Goal: Task Accomplishment & Management: Manage account settings

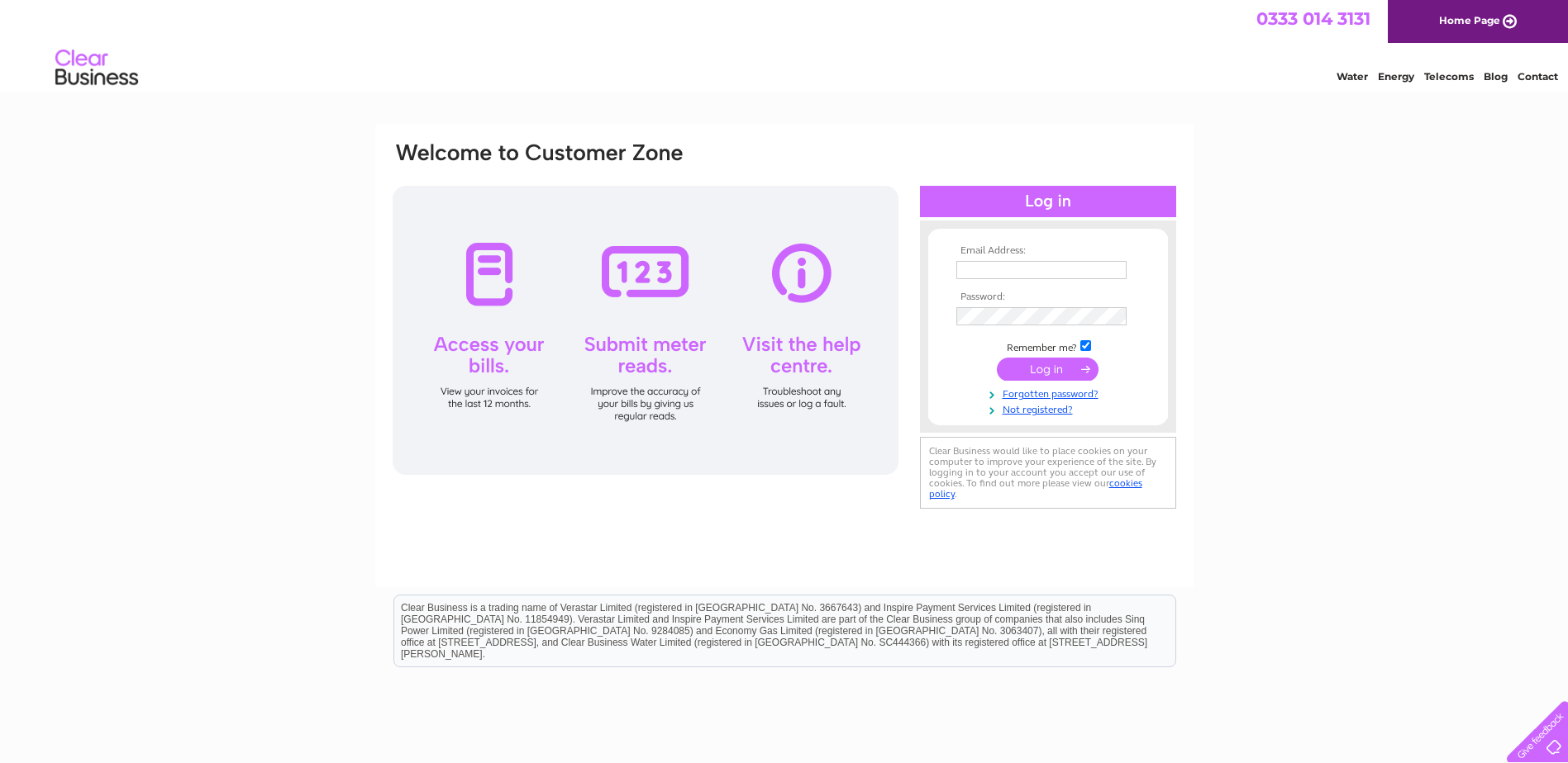
type input "jeff@eco-drycleaning.com"
click at [1052, 368] on input "submit" at bounding box center [1047, 369] width 102 height 23
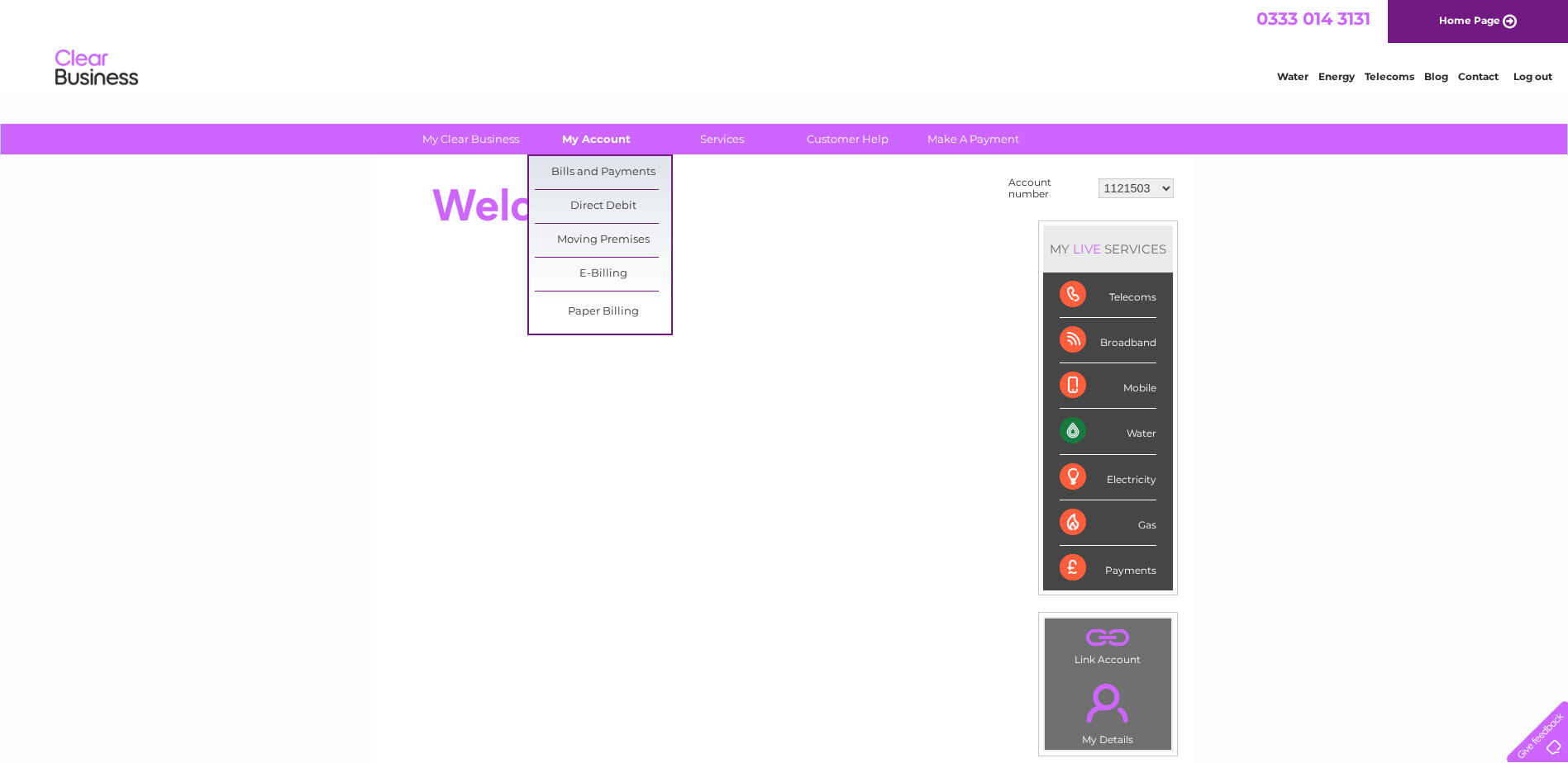
click at [589, 140] on link "My Account" at bounding box center [596, 139] width 136 height 31
click at [586, 176] on link "Bills and Payments" at bounding box center [603, 172] width 136 height 33
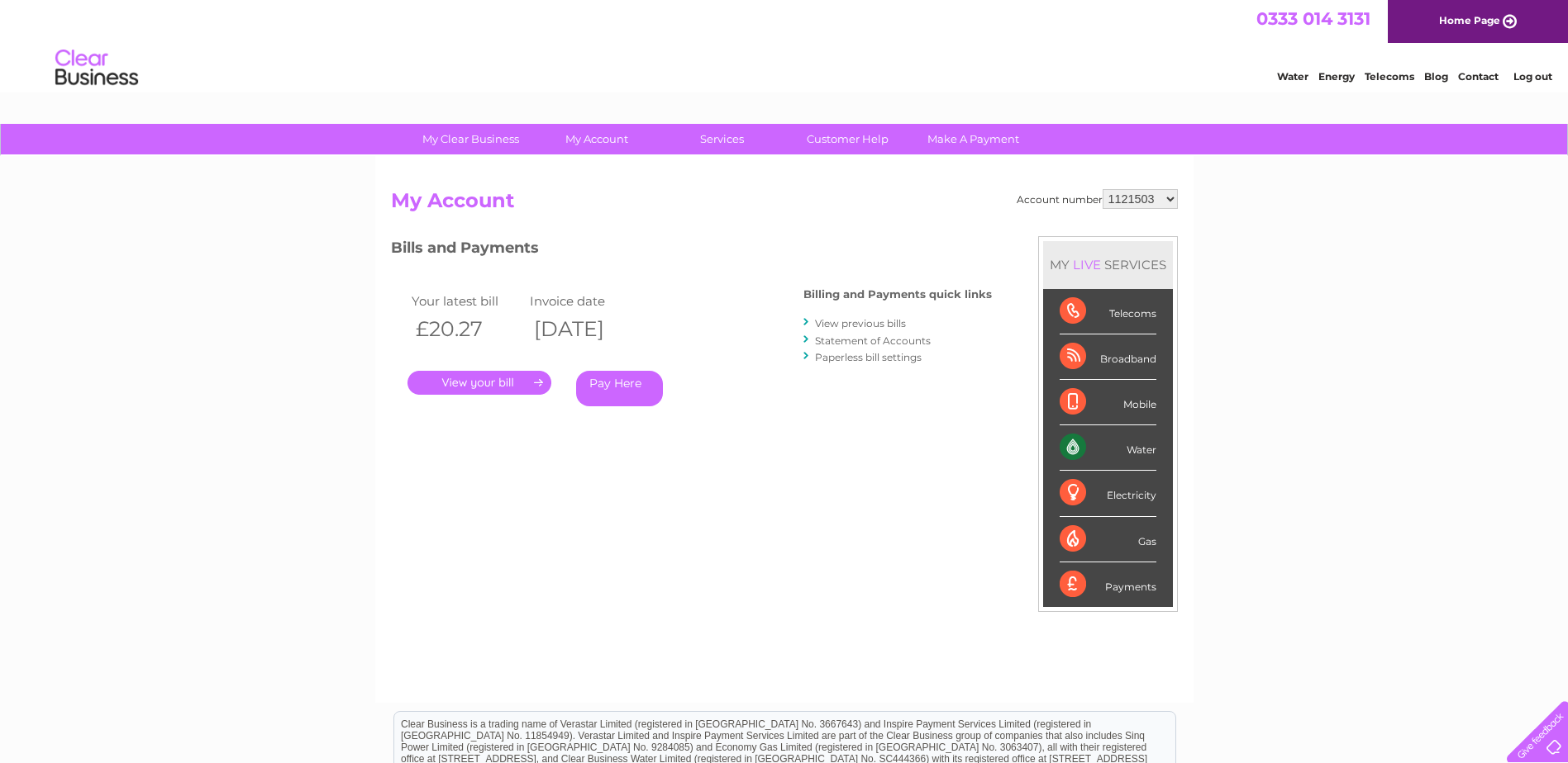
click at [524, 384] on link "." at bounding box center [478, 382] width 144 height 23
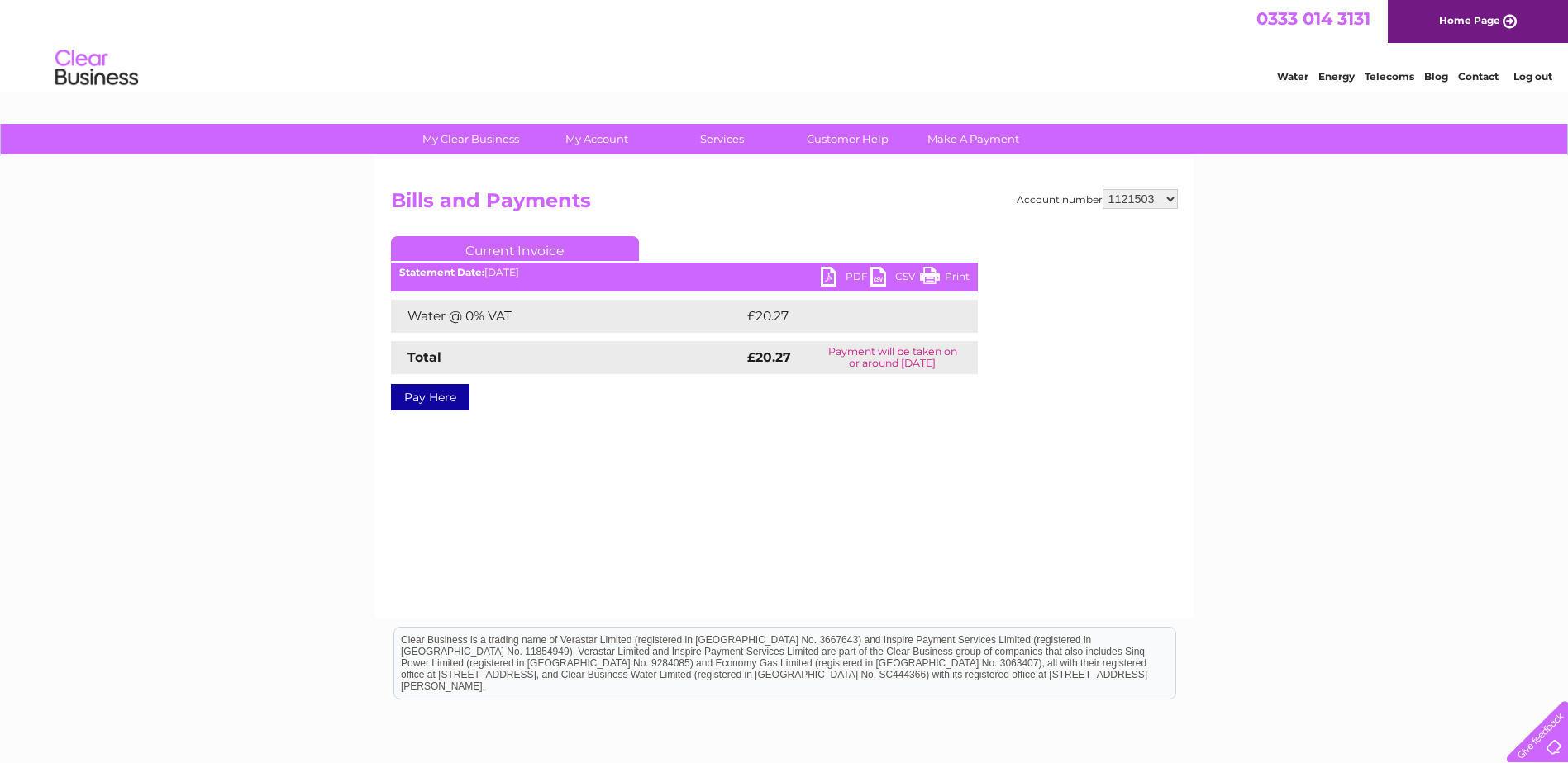
click at [832, 272] on link "PDF" at bounding box center [845, 278] width 50 height 23
click at [1168, 202] on select "1121503 30307467 30307470" at bounding box center [1140, 198] width 75 height 20
select select "30307467"
click at [1103, 189] on select "1121503 30307467 30307470" at bounding box center [1140, 198] width 75 height 20
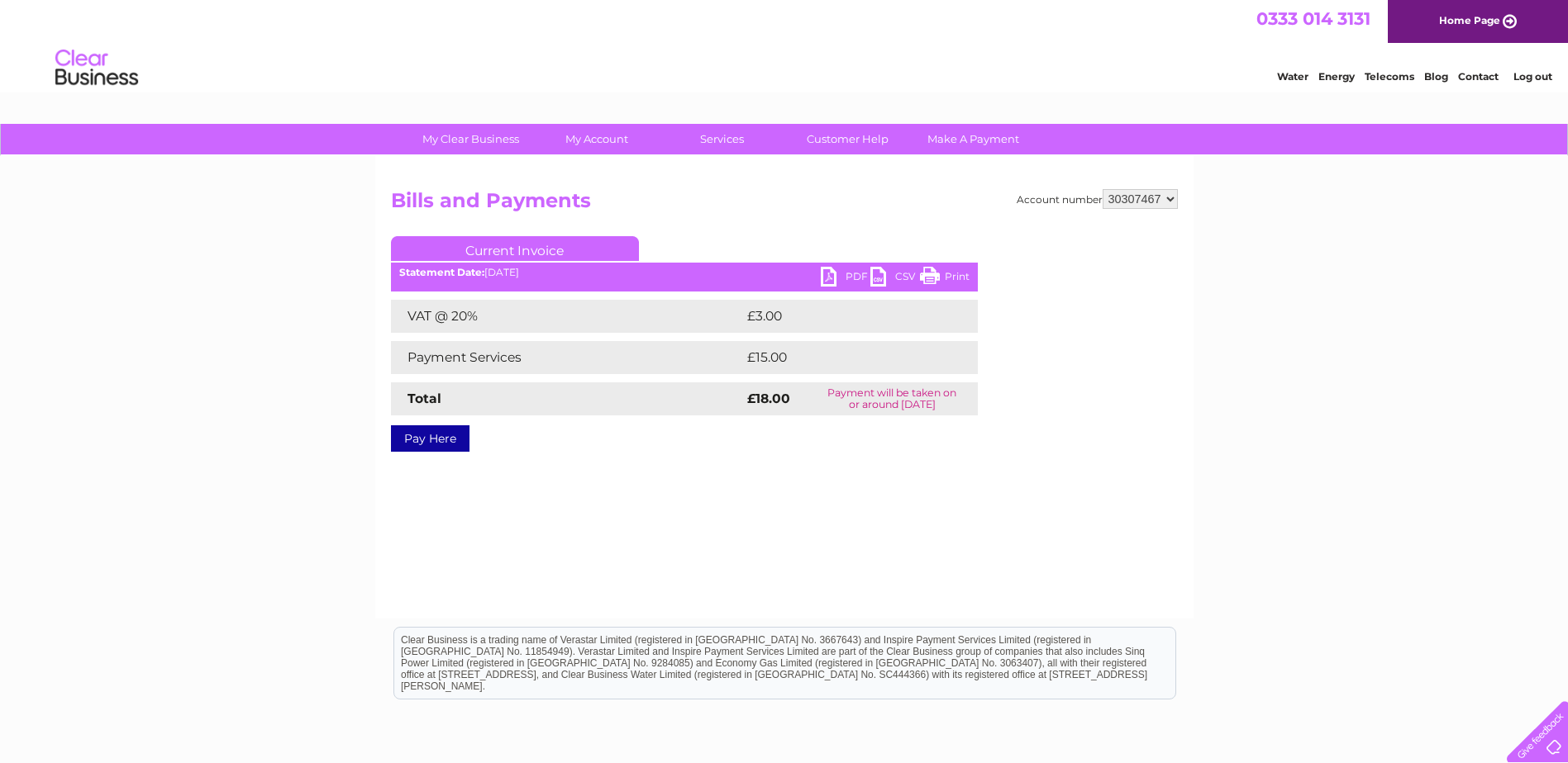
click at [841, 277] on link "PDF" at bounding box center [845, 278] width 50 height 23
click at [1168, 201] on select "1121503 30307467 30307470" at bounding box center [1140, 198] width 75 height 20
select select "30307470"
click at [1103, 189] on select "1121503 30307467 30307470" at bounding box center [1140, 198] width 75 height 20
click at [839, 274] on link "PDF" at bounding box center [845, 278] width 50 height 23
